Goal: Information Seeking & Learning: Learn about a topic

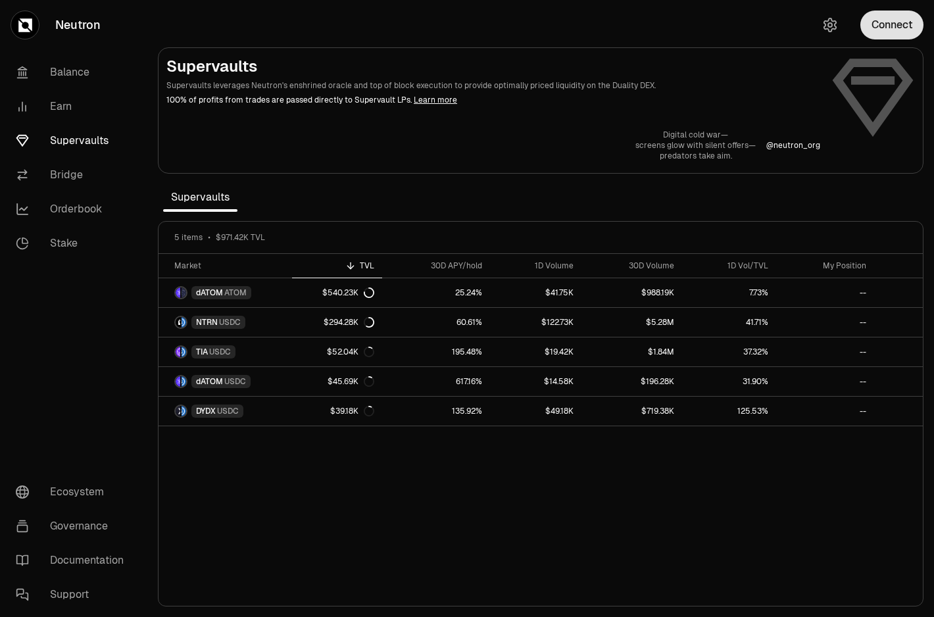
click at [884, 14] on button "Connect" at bounding box center [892, 25] width 63 height 29
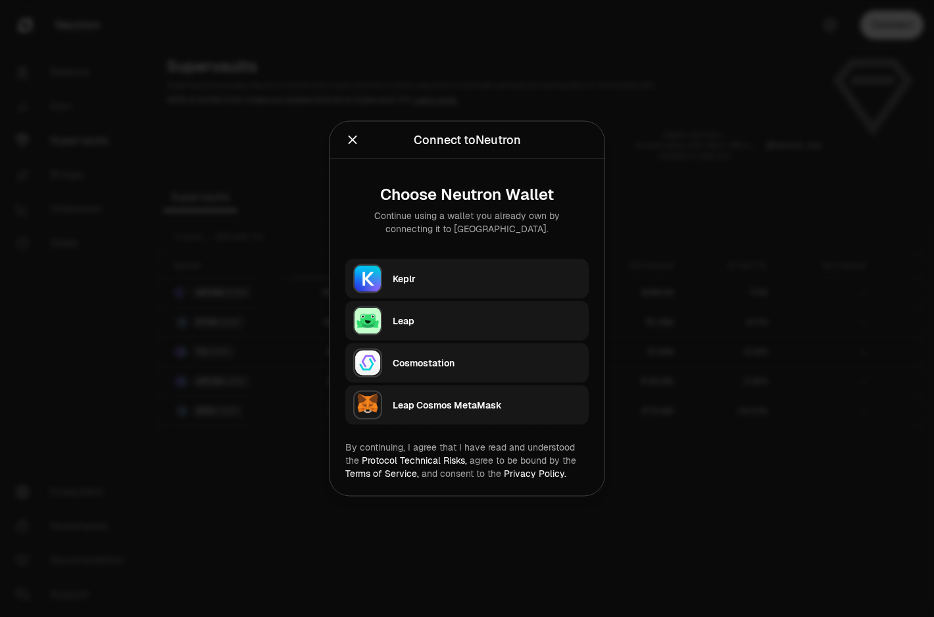
click at [532, 294] on button "Keplr" at bounding box center [466, 278] width 243 height 39
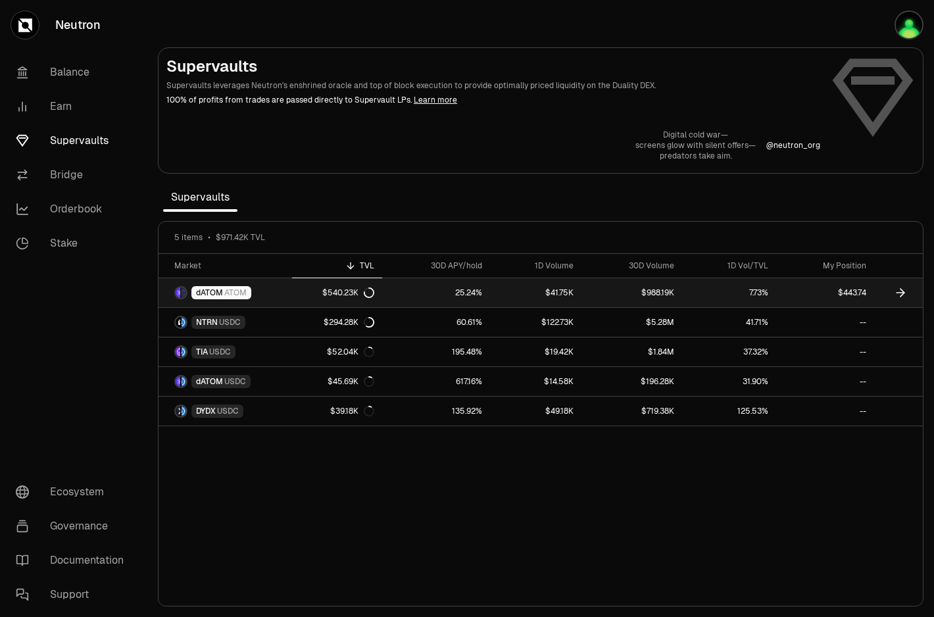
click at [476, 290] on link "25.24%" at bounding box center [436, 292] width 108 height 29
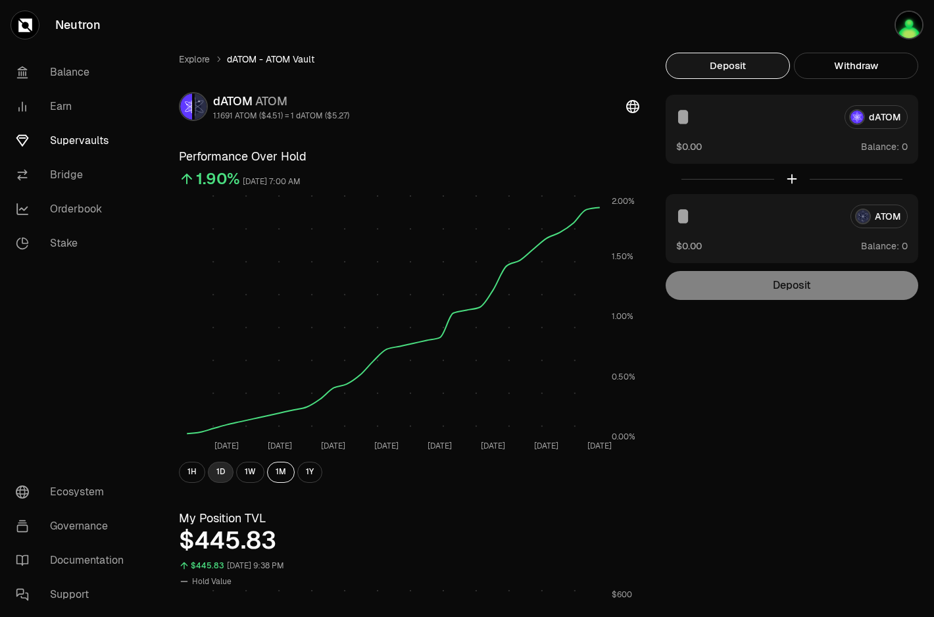
click at [216, 478] on button "1D" at bounding box center [221, 472] width 26 height 21
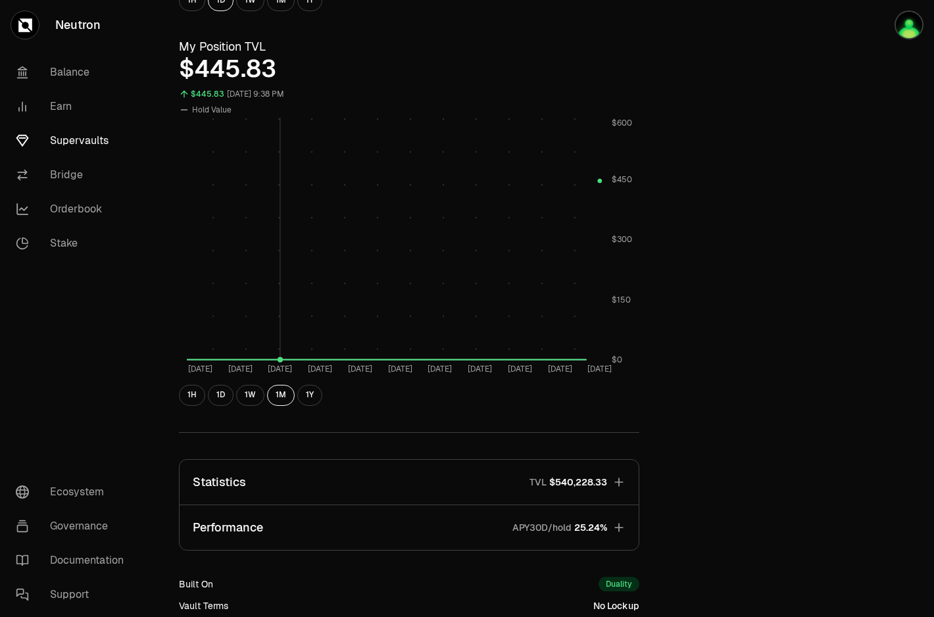
scroll to position [474, 0]
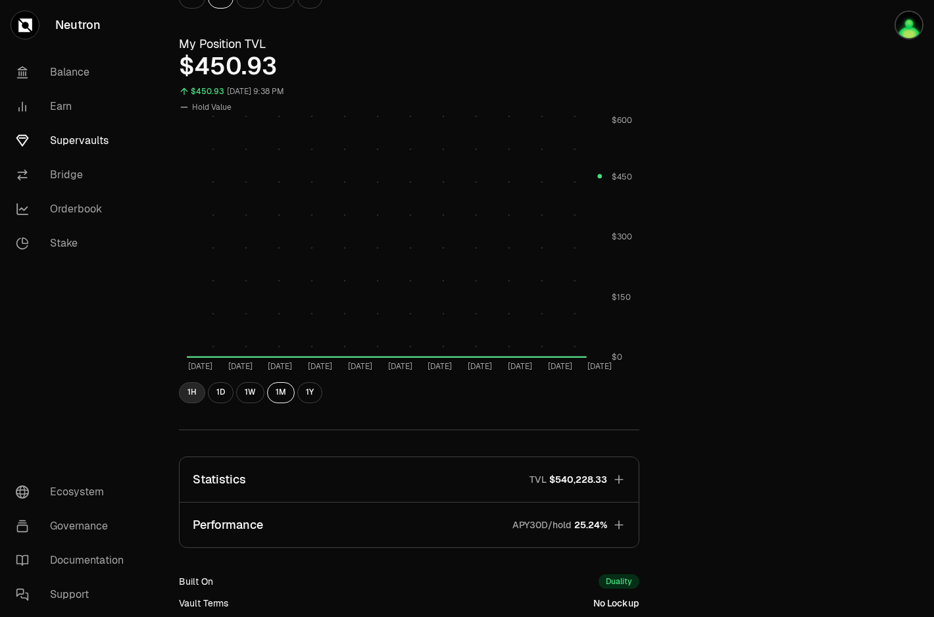
click at [200, 395] on button "1H" at bounding box center [192, 392] width 26 height 21
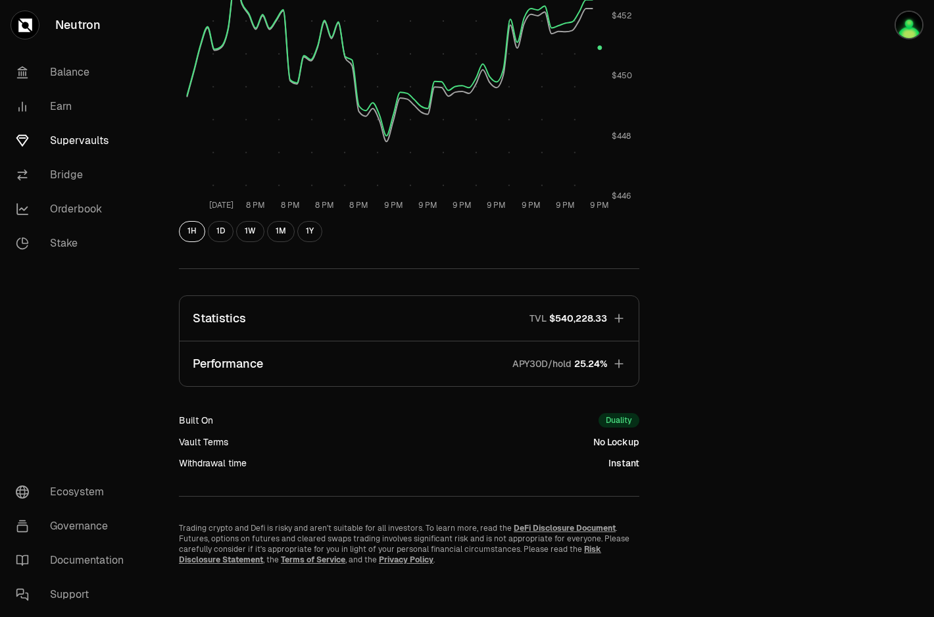
scroll to position [0, 0]
